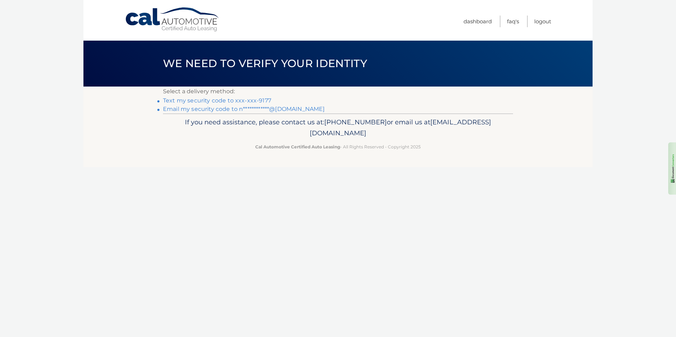
click at [266, 101] on link "Text my security code to xxx-xxx-9177" at bounding box center [217, 100] width 108 height 7
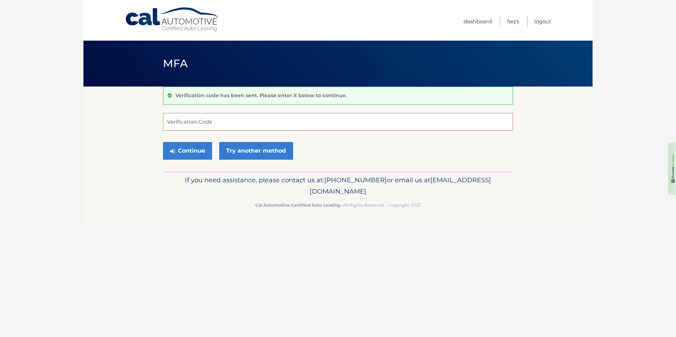
click at [210, 122] on input "Verification Code" at bounding box center [338, 122] width 350 height 18
type input "148925"
click at [190, 147] on button "Continue" at bounding box center [187, 151] width 49 height 18
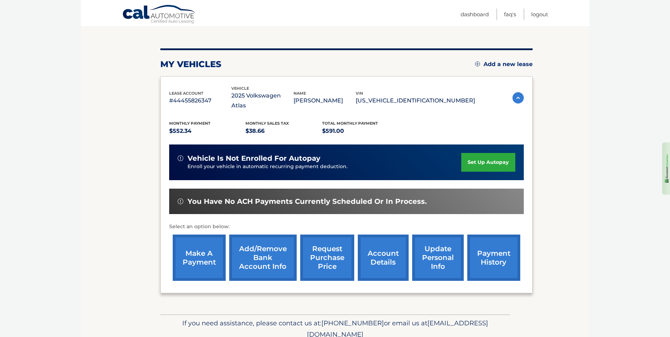
scroll to position [71, 0]
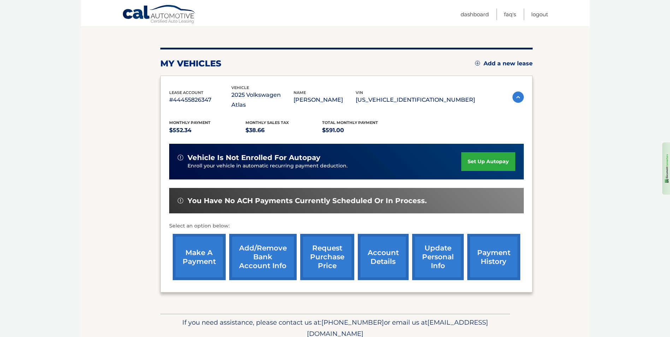
click at [198, 240] on link "make a payment" at bounding box center [199, 257] width 53 height 46
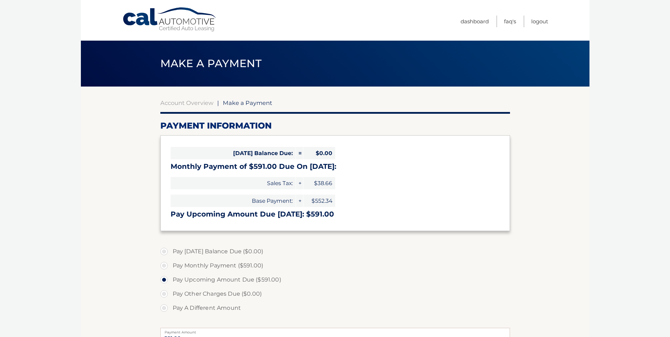
select select "ZGNiMjg2MzctYTQyNi00YThhLWIzNTctMDEwYjcxYzNiYjI5"
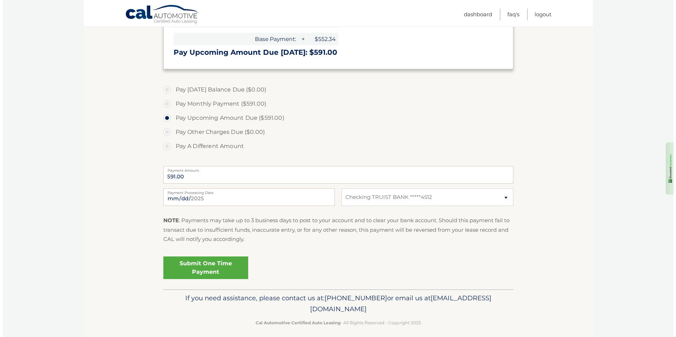
scroll to position [168, 0]
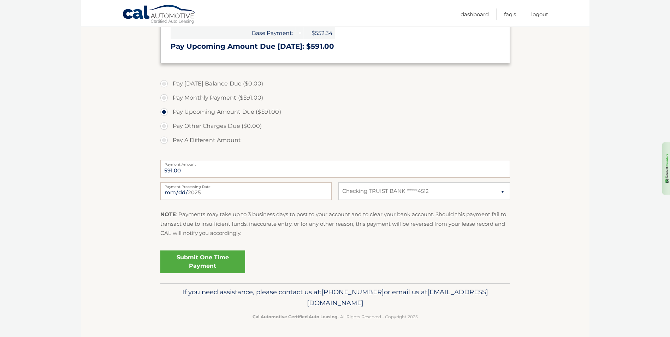
click at [207, 260] on link "Submit One Time Payment" at bounding box center [202, 262] width 85 height 23
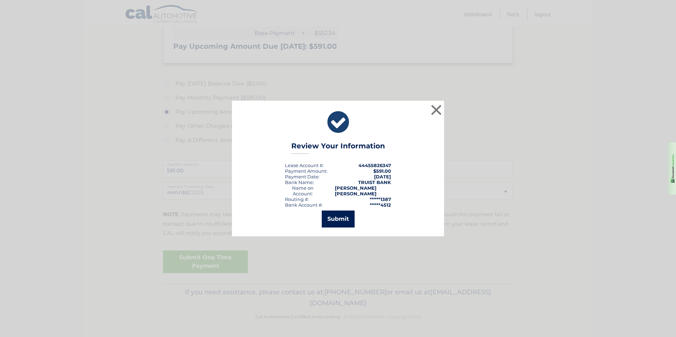
click at [333, 215] on button "Submit" at bounding box center [338, 219] width 33 height 17
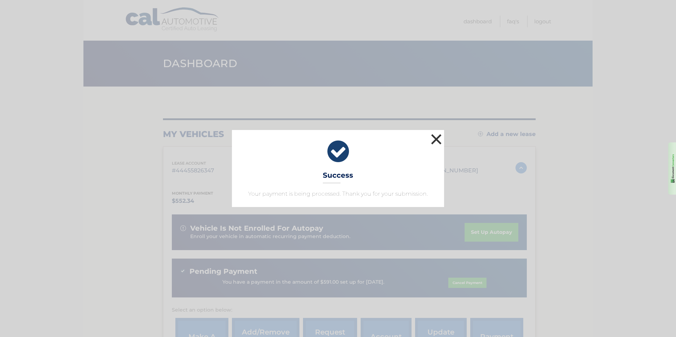
click at [431, 135] on button "×" at bounding box center [436, 139] width 14 height 14
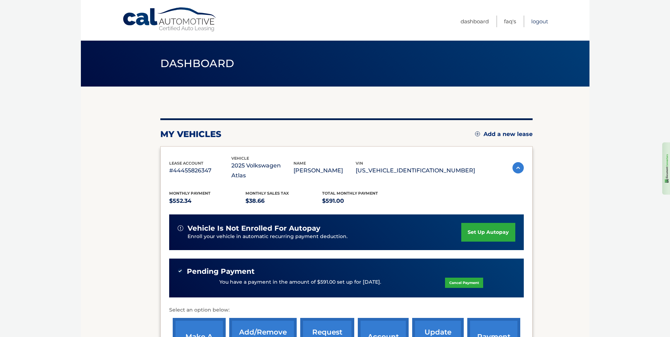
click at [541, 21] on link "Logout" at bounding box center [540, 22] width 17 height 12
